Goal: Navigation & Orientation: Understand site structure

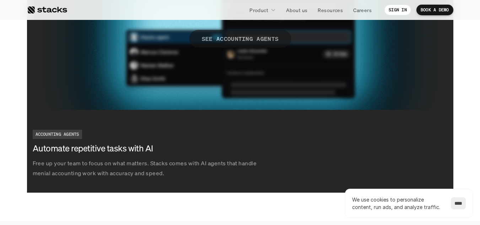
scroll to position [1351, 0]
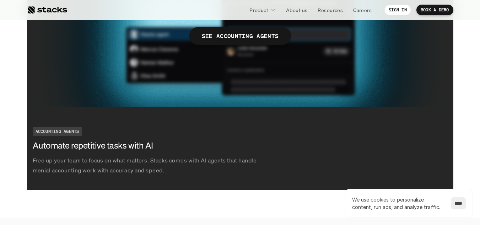
click at [266, 39] on p "SEE ACCOUNTING AGENTS" at bounding box center [240, 36] width 77 height 10
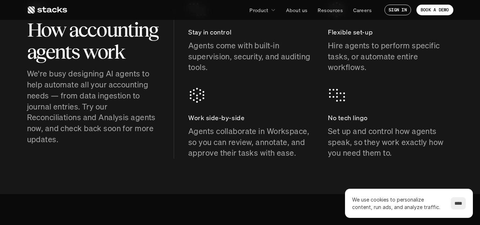
scroll to position [356, 0]
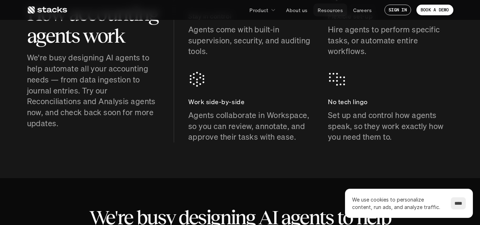
click at [329, 11] on p "Resources" at bounding box center [330, 9] width 25 height 7
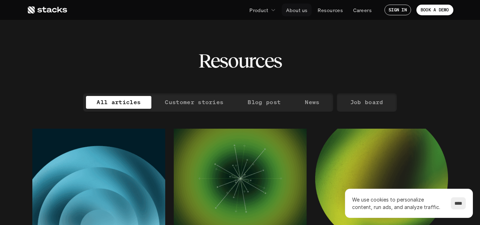
click at [295, 11] on p "About us" at bounding box center [296, 9] width 21 height 7
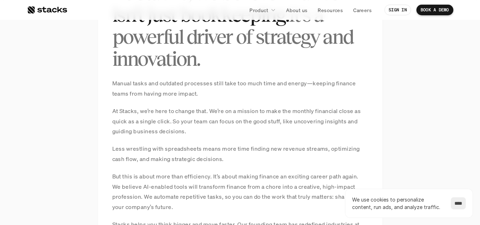
scroll to position [533, 0]
click at [209, 81] on p "Manual tasks and outdated processes still take too much time and energy—keeping…" at bounding box center [240, 88] width 256 height 21
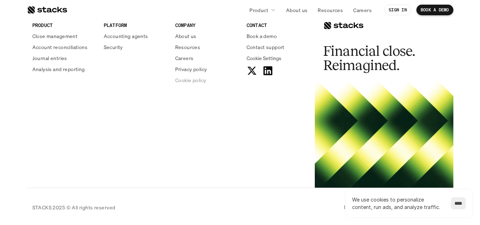
scroll to position [1281, 0]
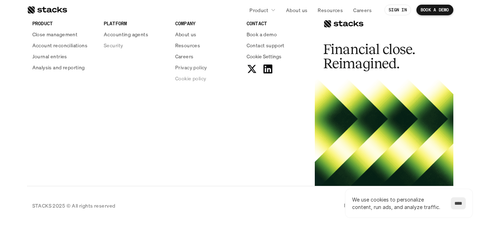
click at [140, 36] on p "Accounting agents" at bounding box center [126, 34] width 44 height 7
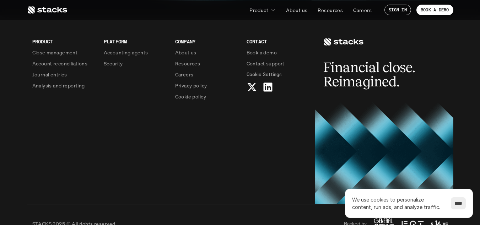
scroll to position [1813, 0]
